Goal: Navigation & Orientation: Find specific page/section

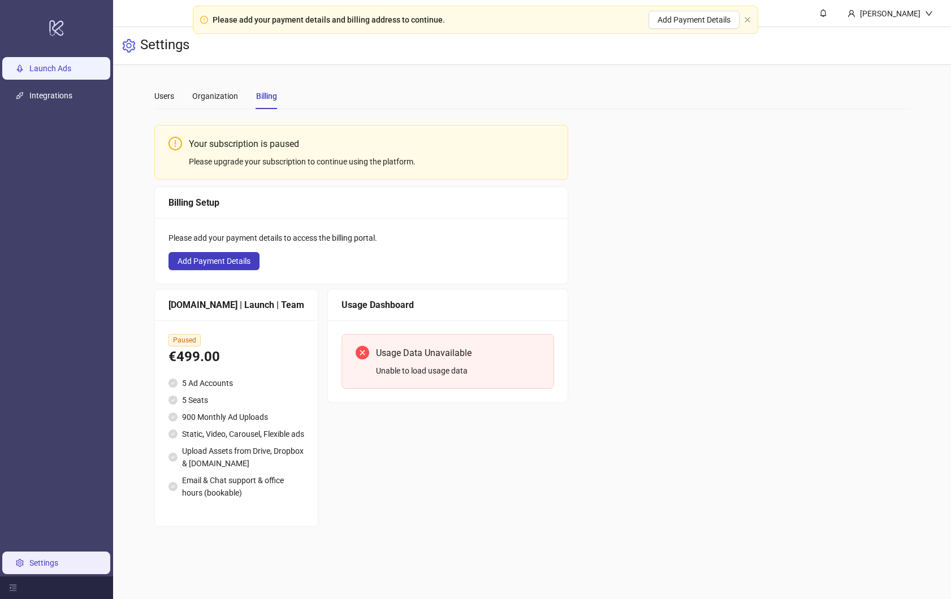
click at [56, 70] on link "Launch Ads" at bounding box center [50, 68] width 42 height 9
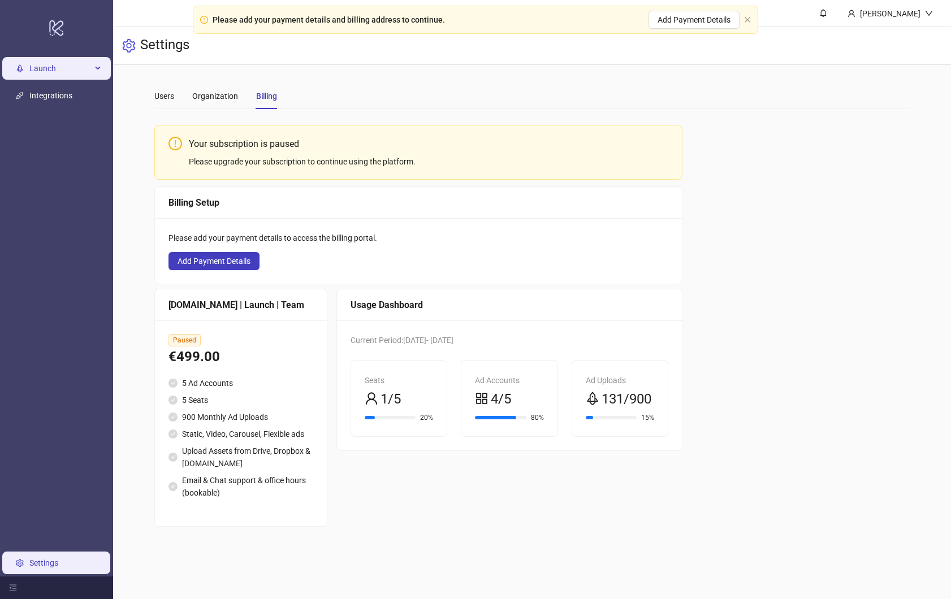
click at [42, 73] on span "Launch" at bounding box center [60, 69] width 62 height 23
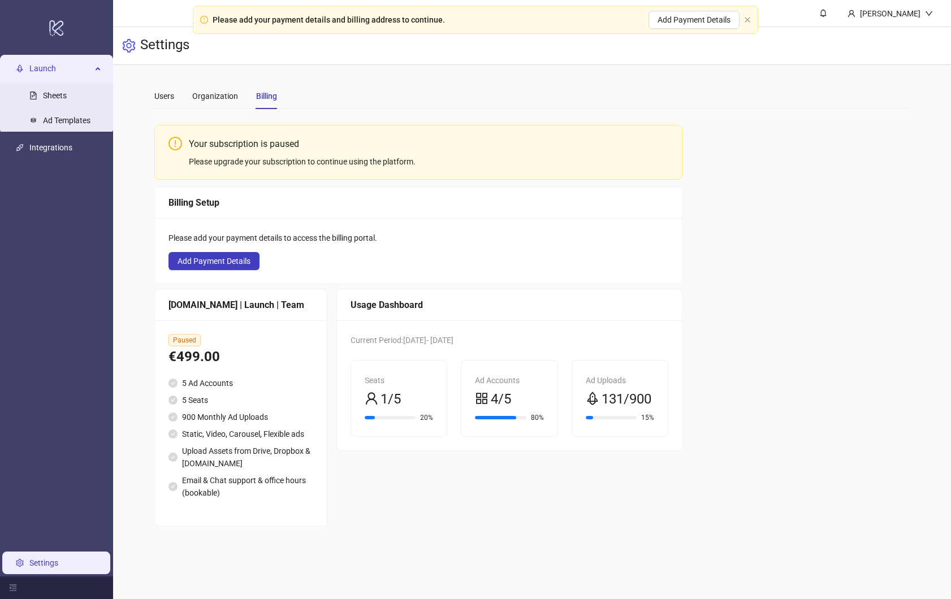
click at [47, 64] on span "Launch" at bounding box center [60, 69] width 62 height 23
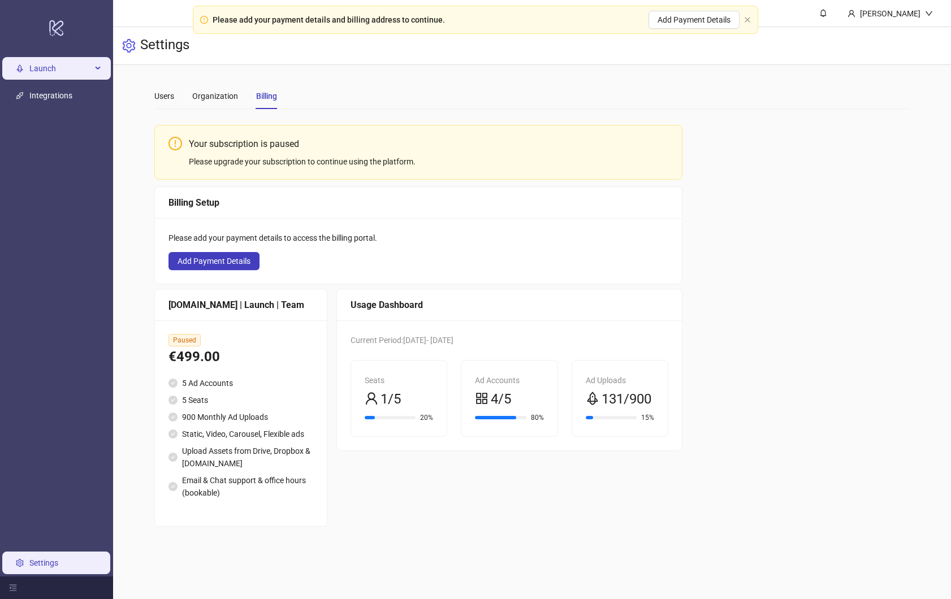
click at [47, 64] on span "Launch" at bounding box center [60, 69] width 62 height 23
